Goal: Task Accomplishment & Management: Use online tool/utility

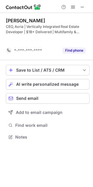
scroll to position [124, 93]
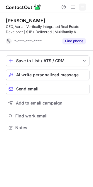
click at [82, 7] on span at bounding box center [82, 7] width 5 height 5
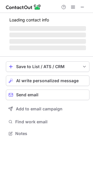
scroll to position [3, 3]
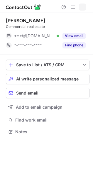
click at [85, 6] on span at bounding box center [82, 7] width 5 height 5
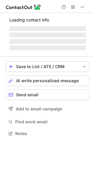
scroll to position [137, 93]
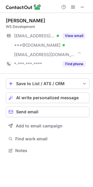
scroll to position [146, 93]
click at [85, 9] on button at bounding box center [82, 7] width 7 height 7
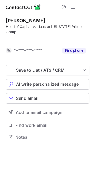
scroll to position [124, 93]
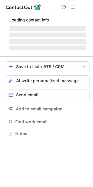
scroll to position [143, 93]
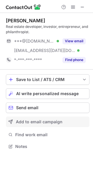
click at [88, 118] on button "Add to email campaign" at bounding box center [48, 122] width 84 height 11
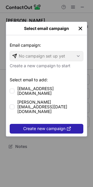
click at [80, 30] on img "left-button" at bounding box center [81, 29] width 6 height 6
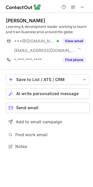
scroll to position [143, 93]
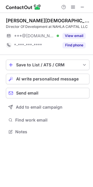
scroll to position [3, 3]
click at [82, 8] on span at bounding box center [82, 7] width 5 height 5
